Goal: Transaction & Acquisition: Obtain resource

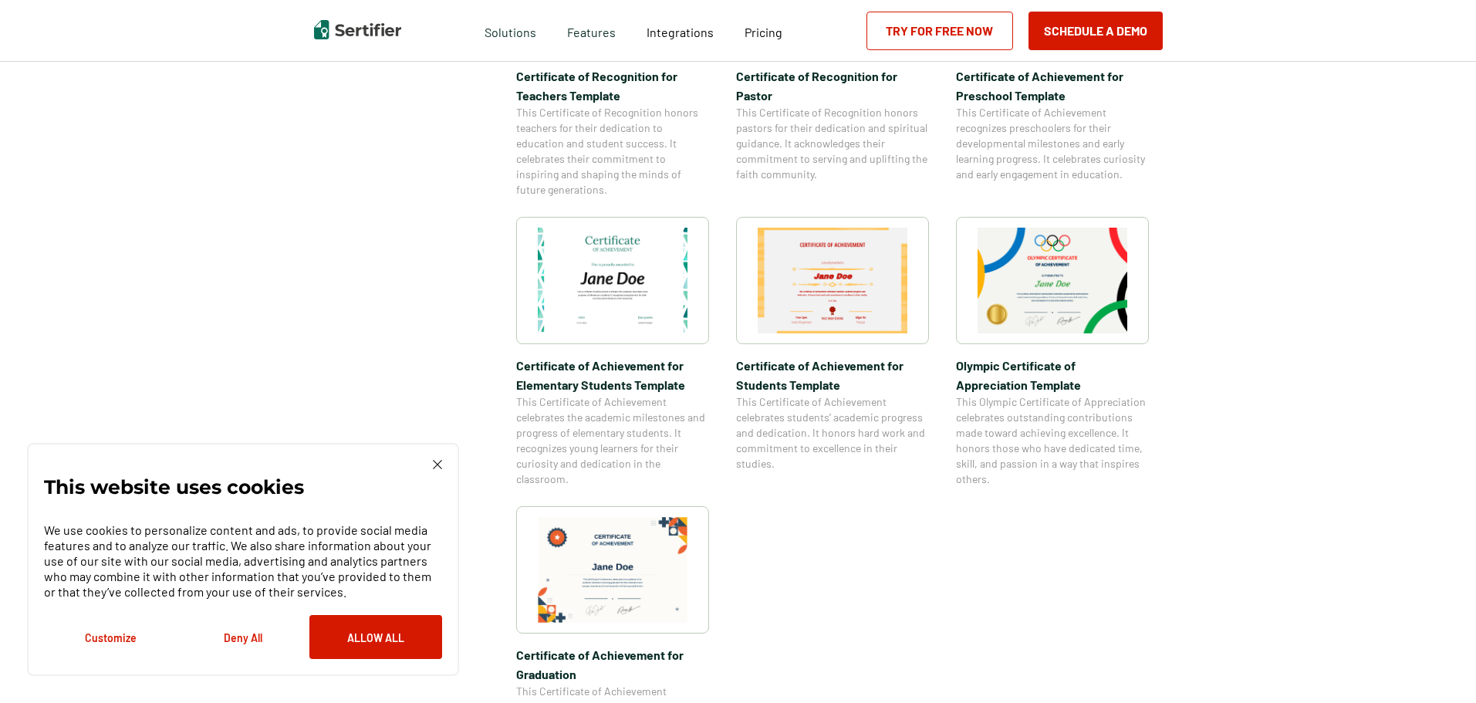
scroll to position [926, 0]
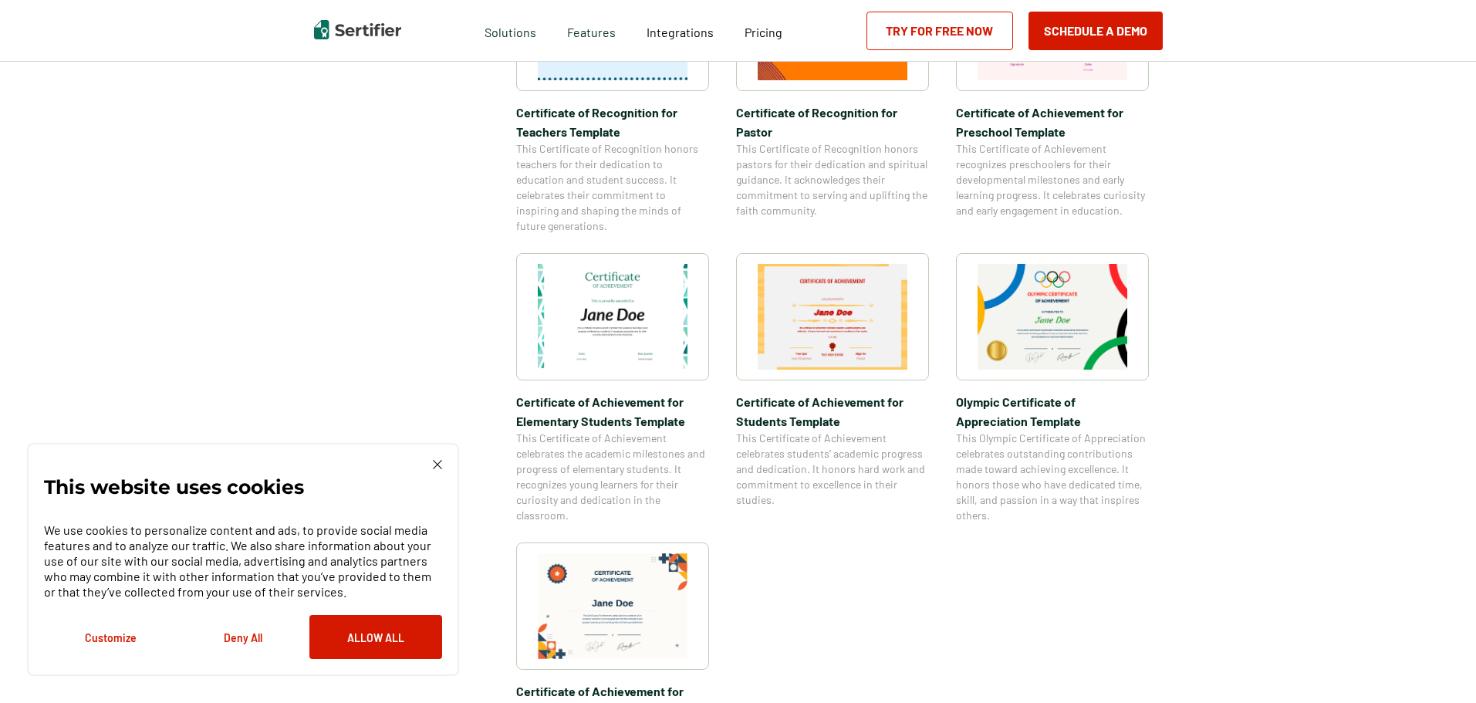
click at [439, 462] on img at bounding box center [437, 464] width 9 height 9
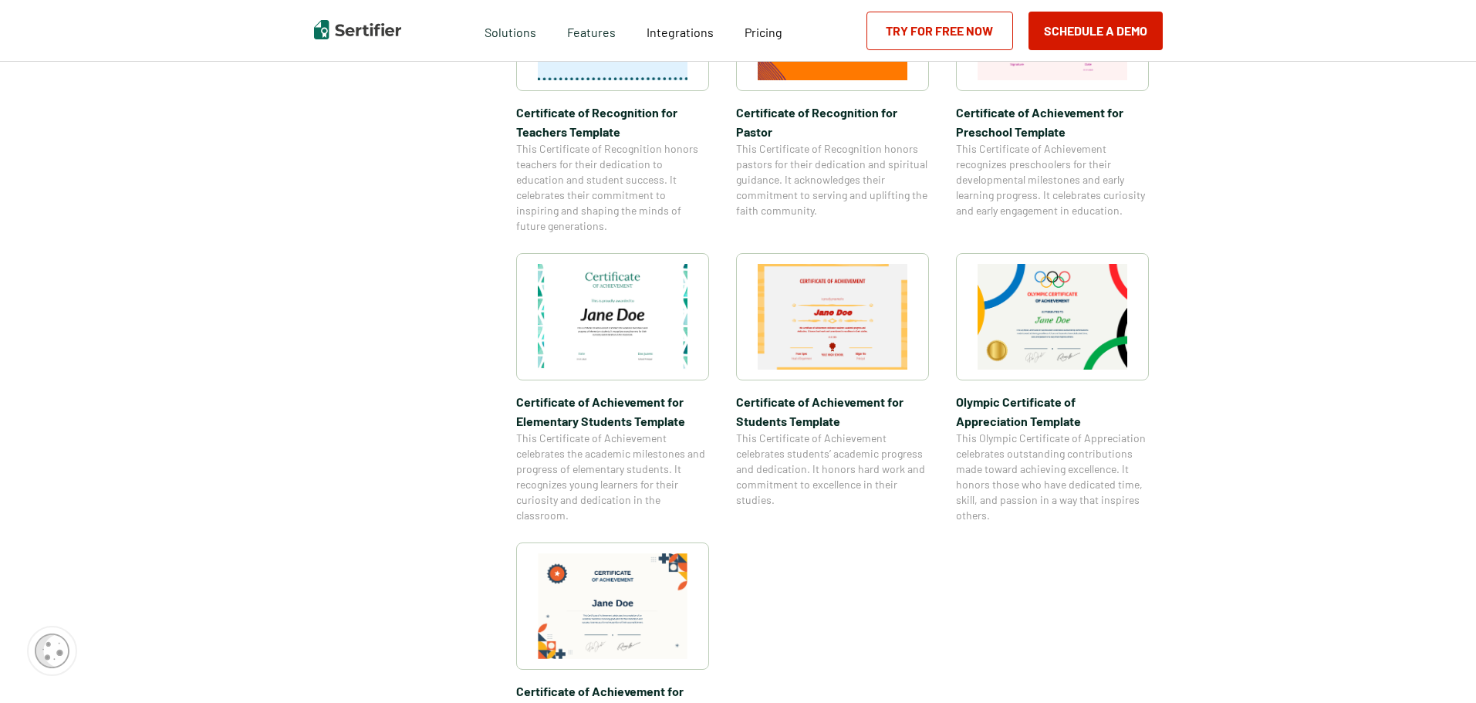
click at [626, 298] on img at bounding box center [613, 317] width 150 height 106
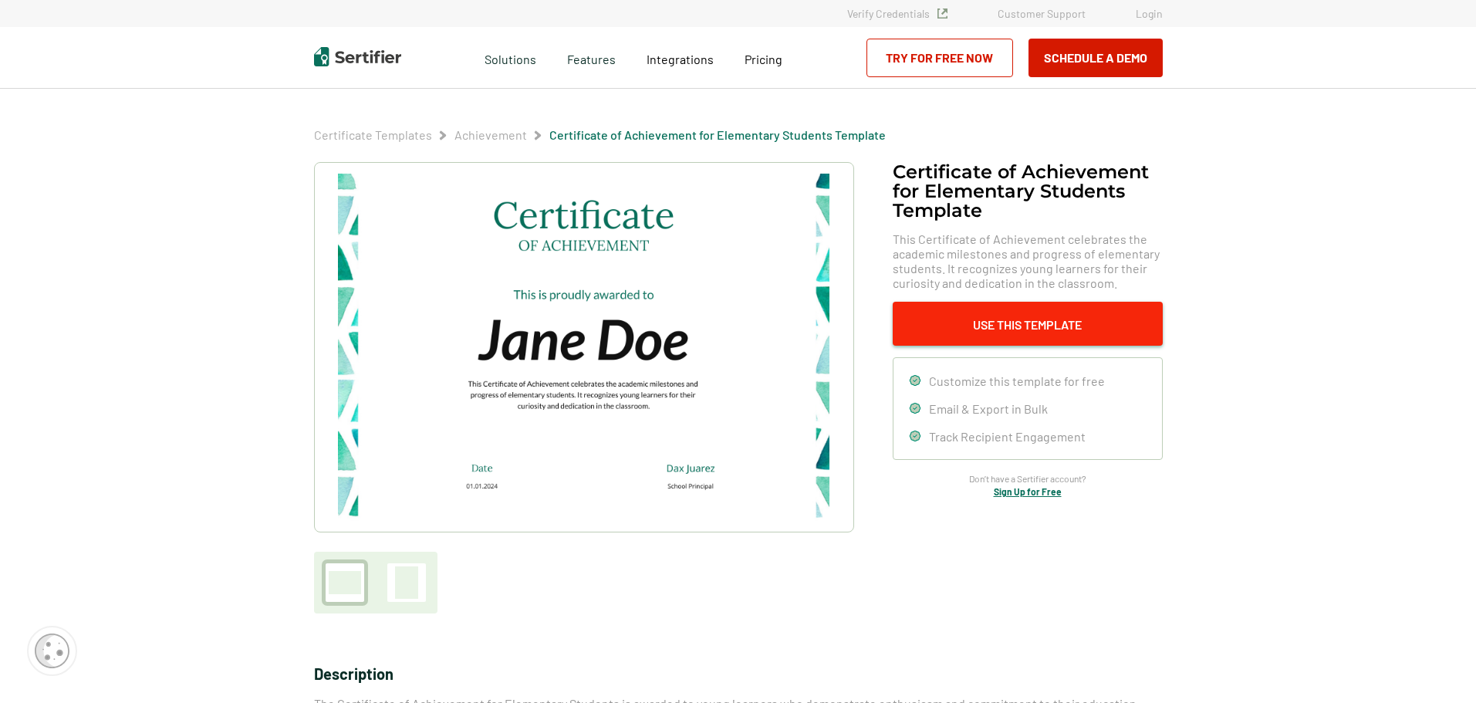
click at [981, 315] on button "Use This Template" at bounding box center [1028, 324] width 270 height 44
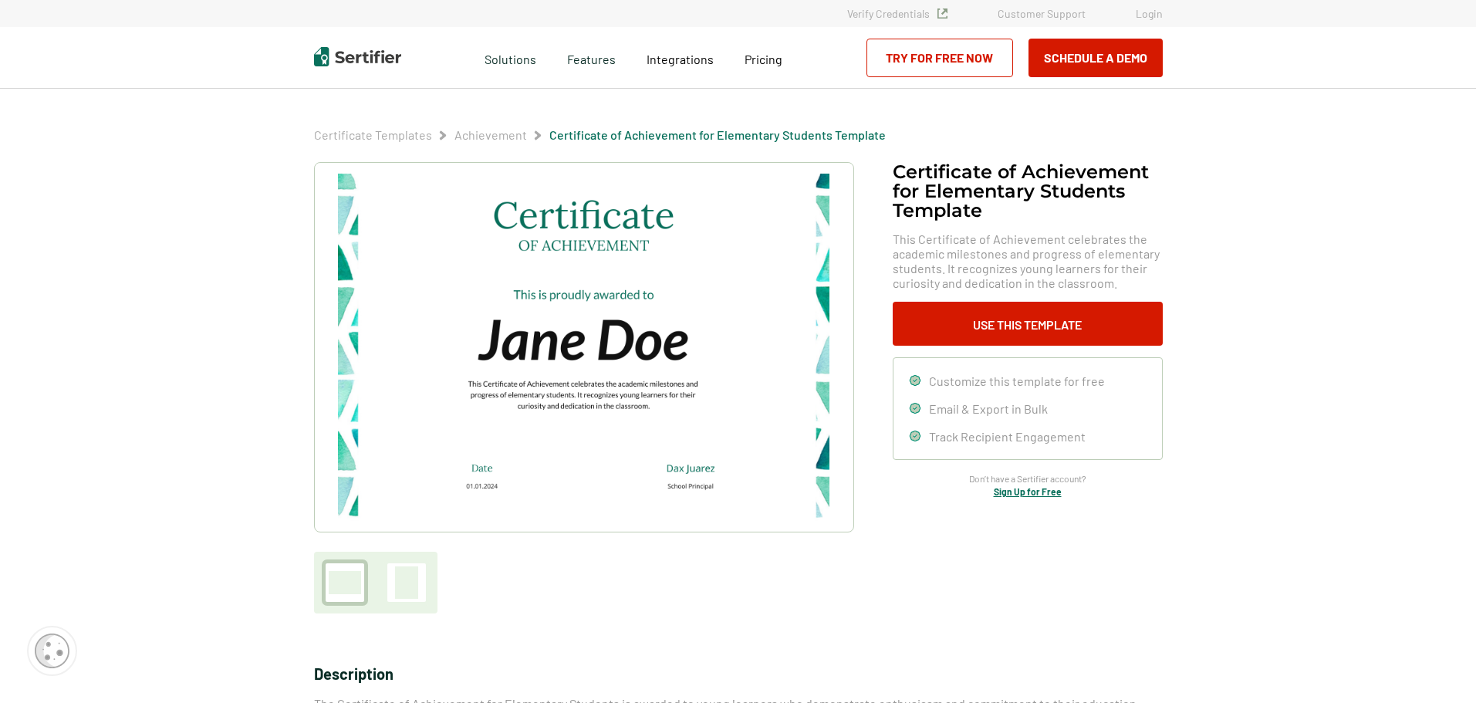
click at [957, 68] on link "Try for Free Now" at bounding box center [939, 58] width 147 height 39
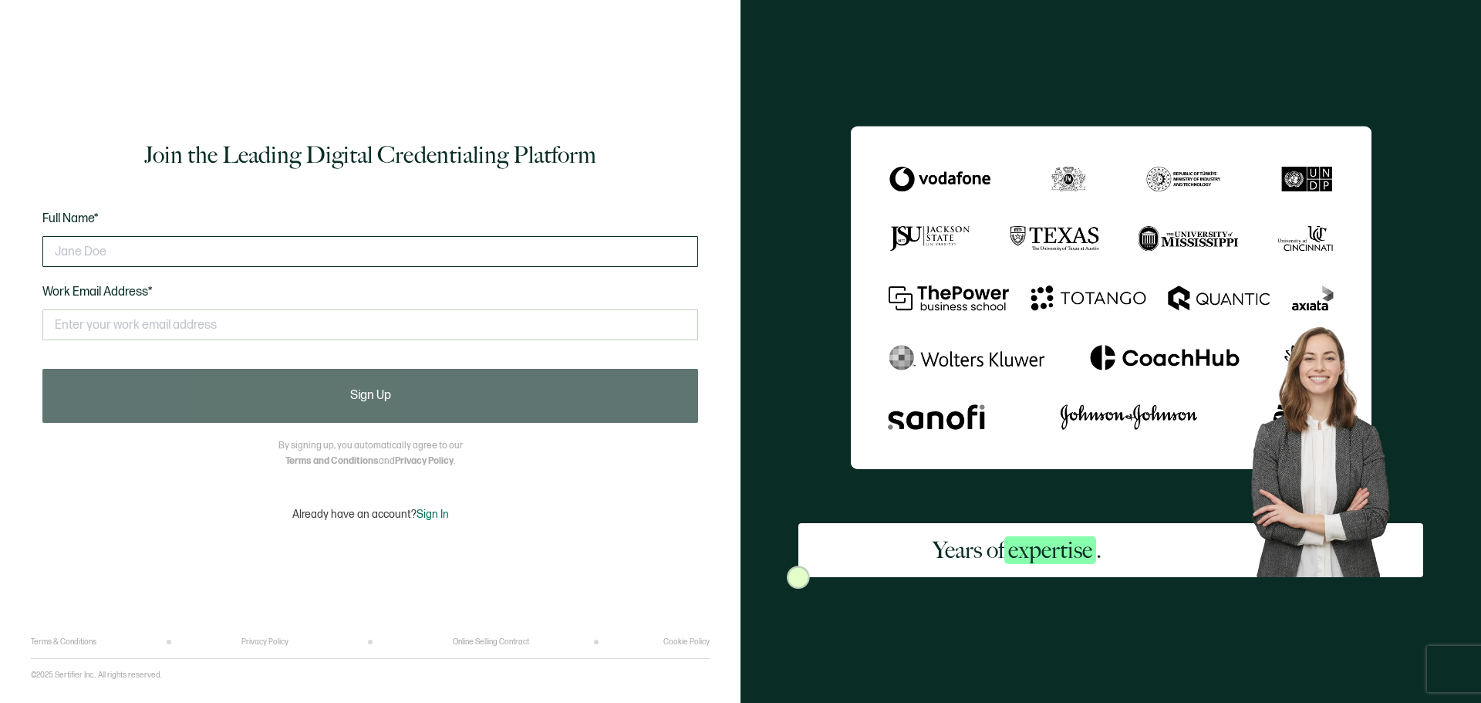
click at [128, 259] on input "text" at bounding box center [370, 251] width 656 height 31
type input "Shemar Moore"
click at [374, 339] on input "text" at bounding box center [370, 324] width 656 height 31
type input "s"
click at [852, 238] on img at bounding box center [1111, 297] width 521 height 343
